Goal: Transaction & Acquisition: Download file/media

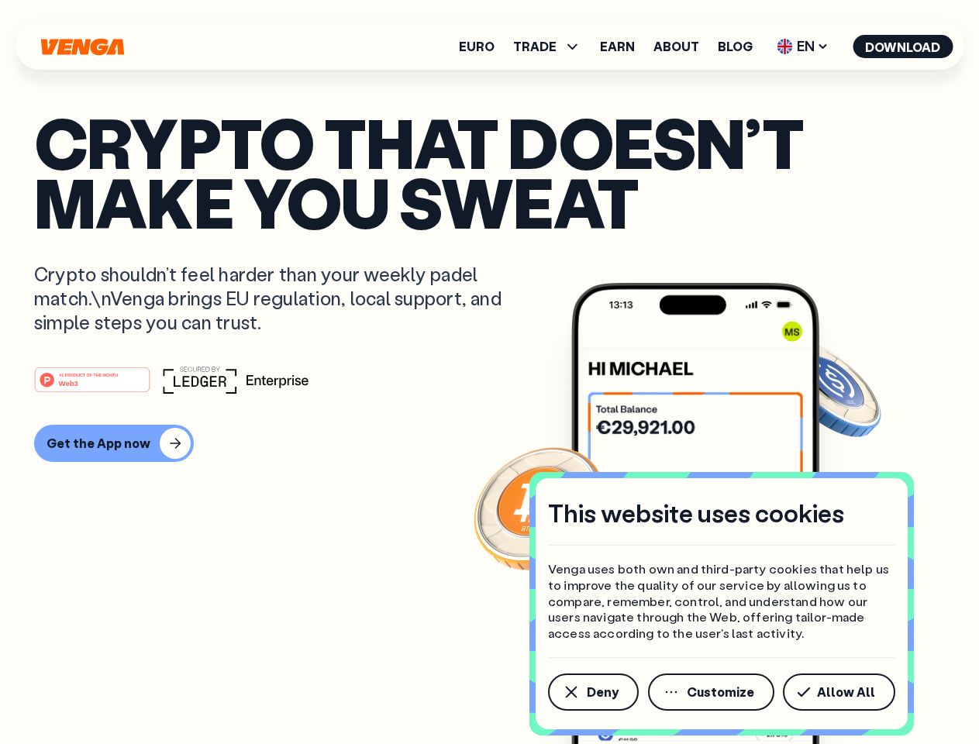
click at [489, 372] on div "#1 PRODUCT OF THE MONTH Web3" at bounding box center [489, 380] width 911 height 28
click at [592, 692] on span "Deny" at bounding box center [603, 692] width 32 height 12
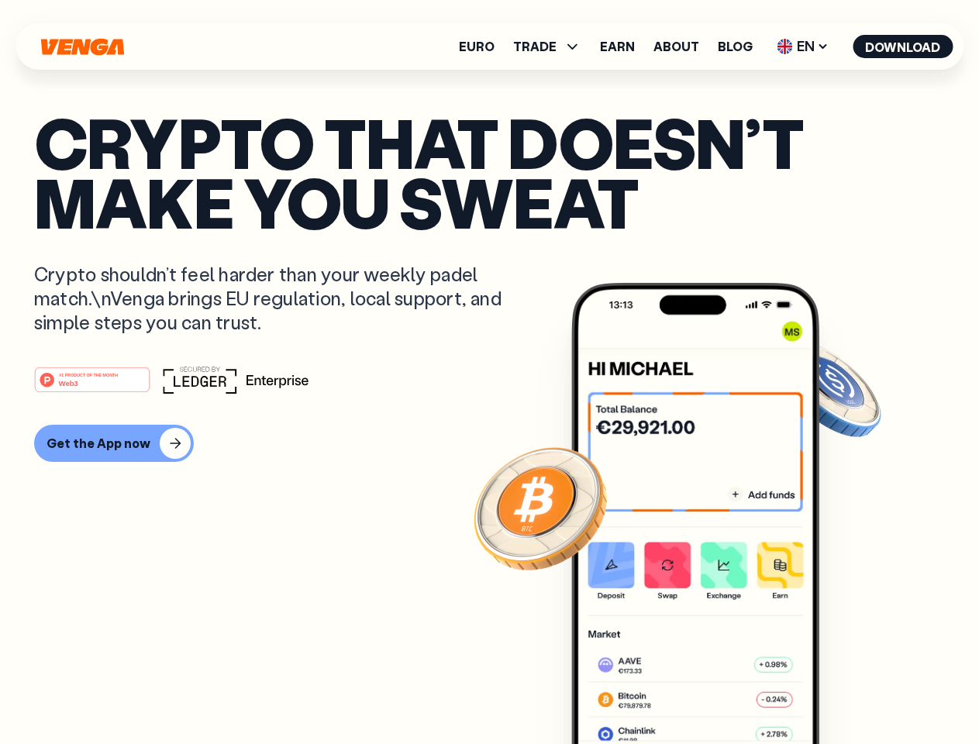
click at [713, 692] on img at bounding box center [696, 543] width 248 height 520
click at [842, 692] on article "Crypto that doesn’t make you sweat Crypto shouldn’t feel harder than your weekl…" at bounding box center [489, 403] width 911 height 582
click at [552, 47] on span "TRADE" at bounding box center [534, 46] width 43 height 12
click at [803, 47] on span "EN" at bounding box center [803, 46] width 63 height 25
click at [903, 47] on button "Download" at bounding box center [903, 46] width 100 height 23
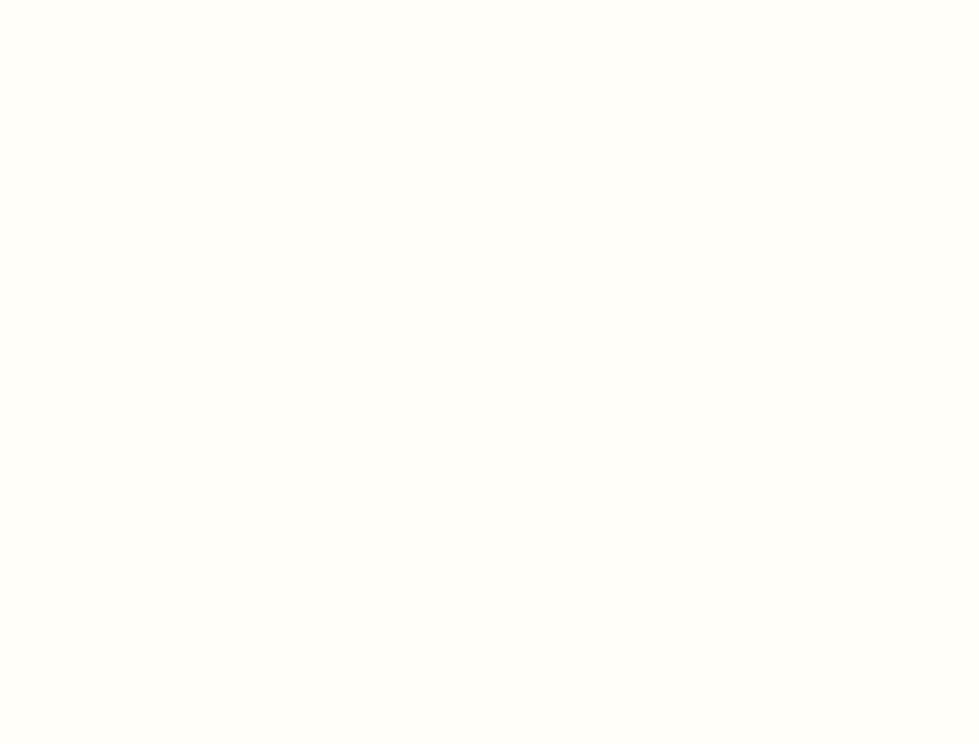
click at [112, 0] on html "This website uses cookies Venga uses both own and third-party cookies that help…" at bounding box center [489, 0] width 979 height 0
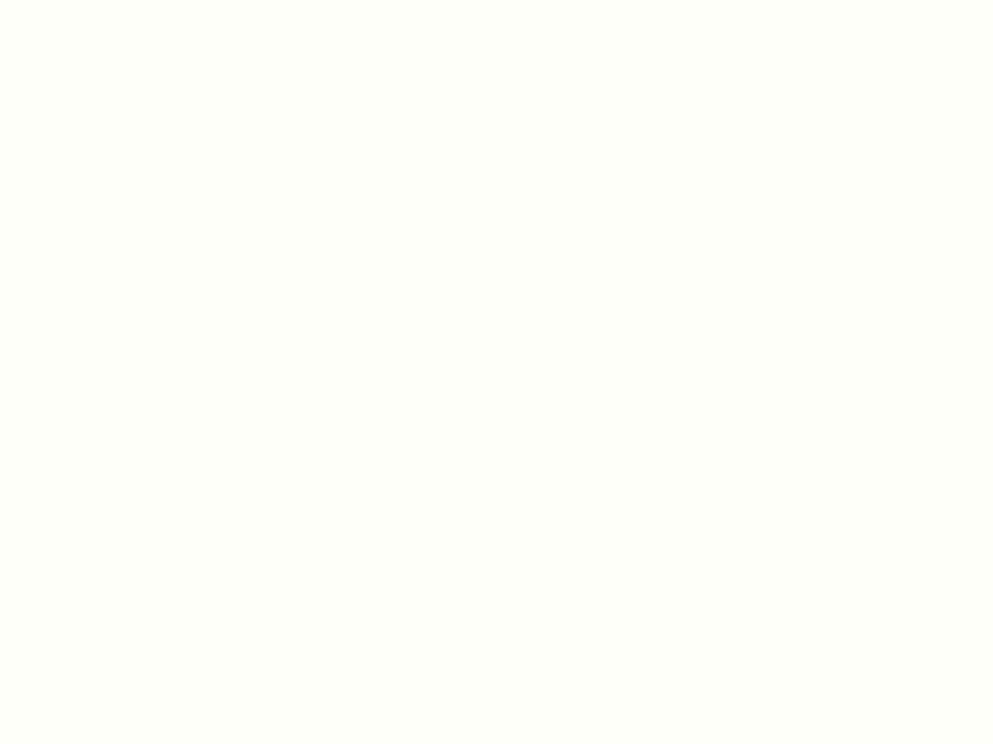
click at [95, 0] on html "This website uses cookies Venga uses both own and third-party cookies that help…" at bounding box center [496, 0] width 993 height 0
